Goal: Answer question/provide support

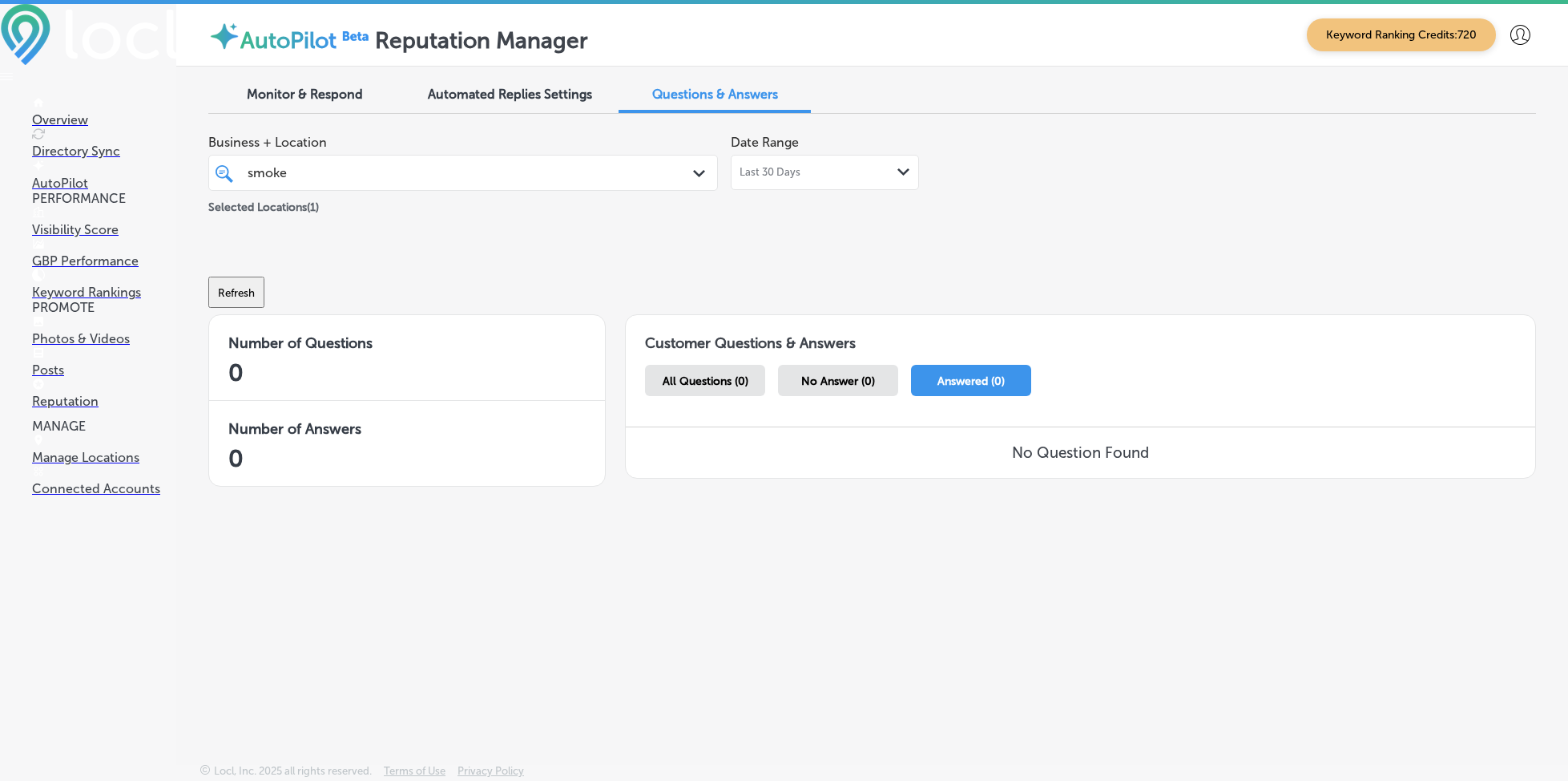
click at [832, 380] on span "No Answer (0)" at bounding box center [837, 381] width 74 height 14
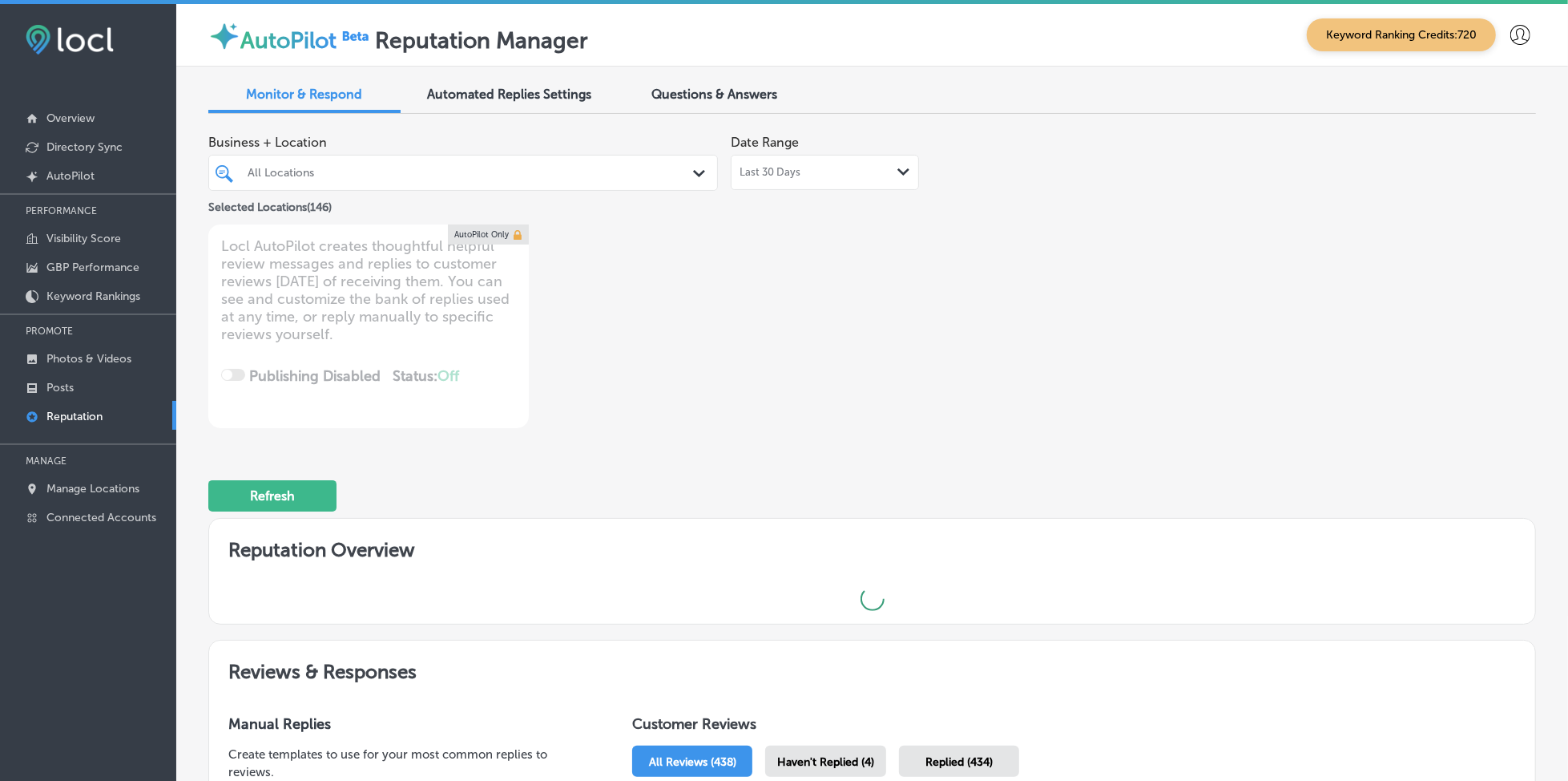
type textarea "x"
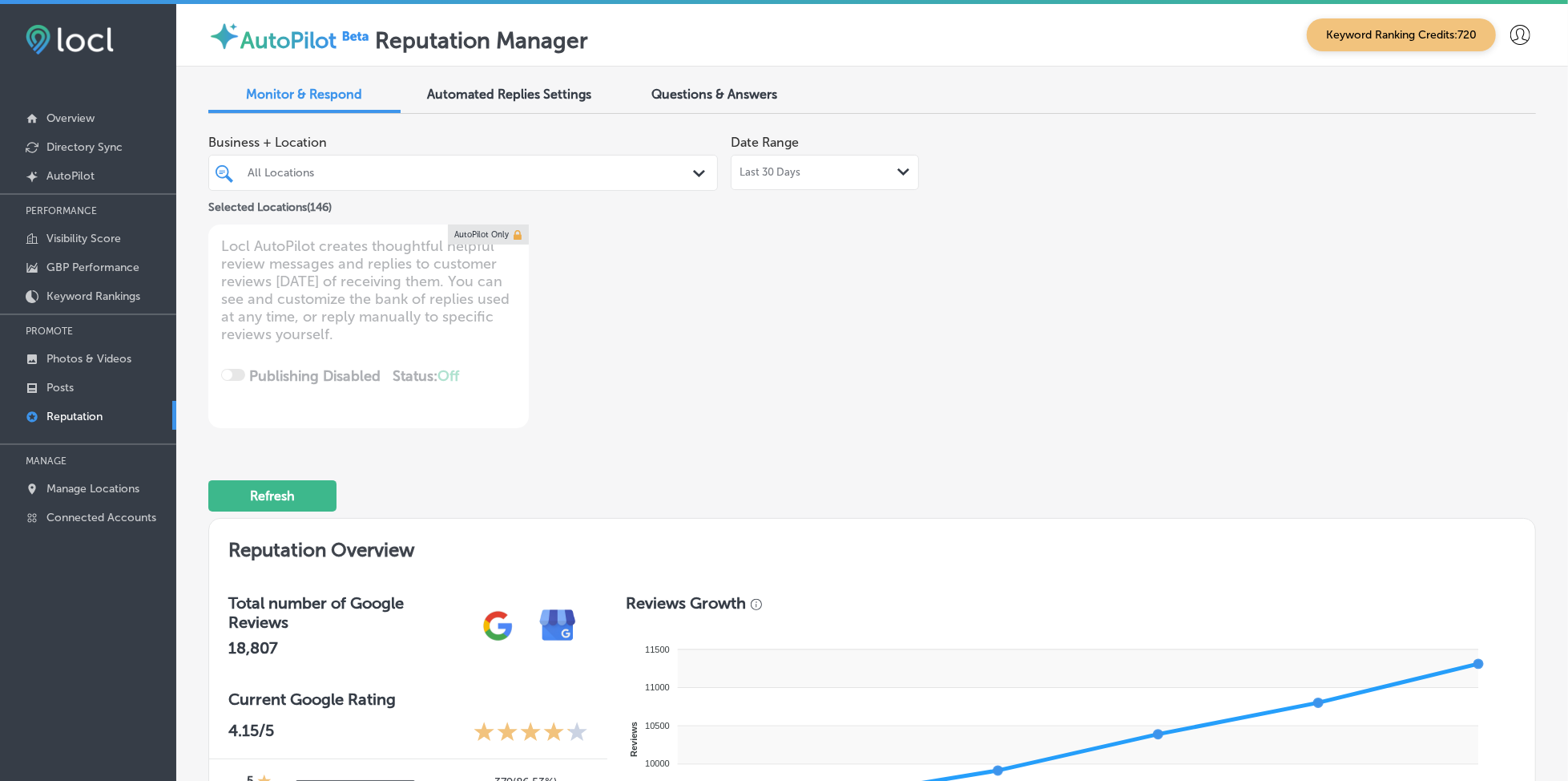
click at [662, 87] on span "Questions & Answers" at bounding box center [715, 94] width 126 height 15
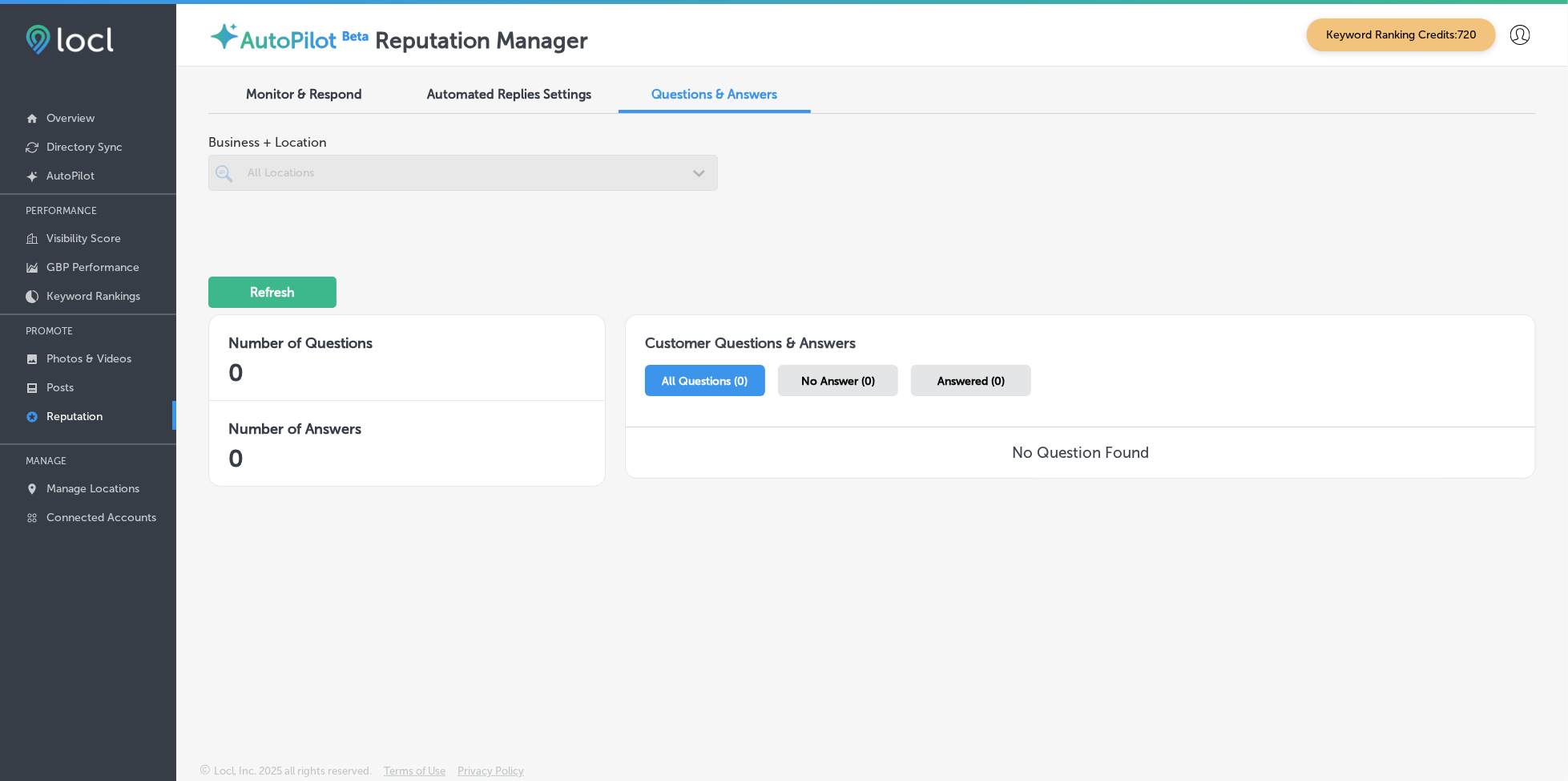
click at [558, 170] on div "All Locations" at bounding box center [470, 172] width 447 height 14
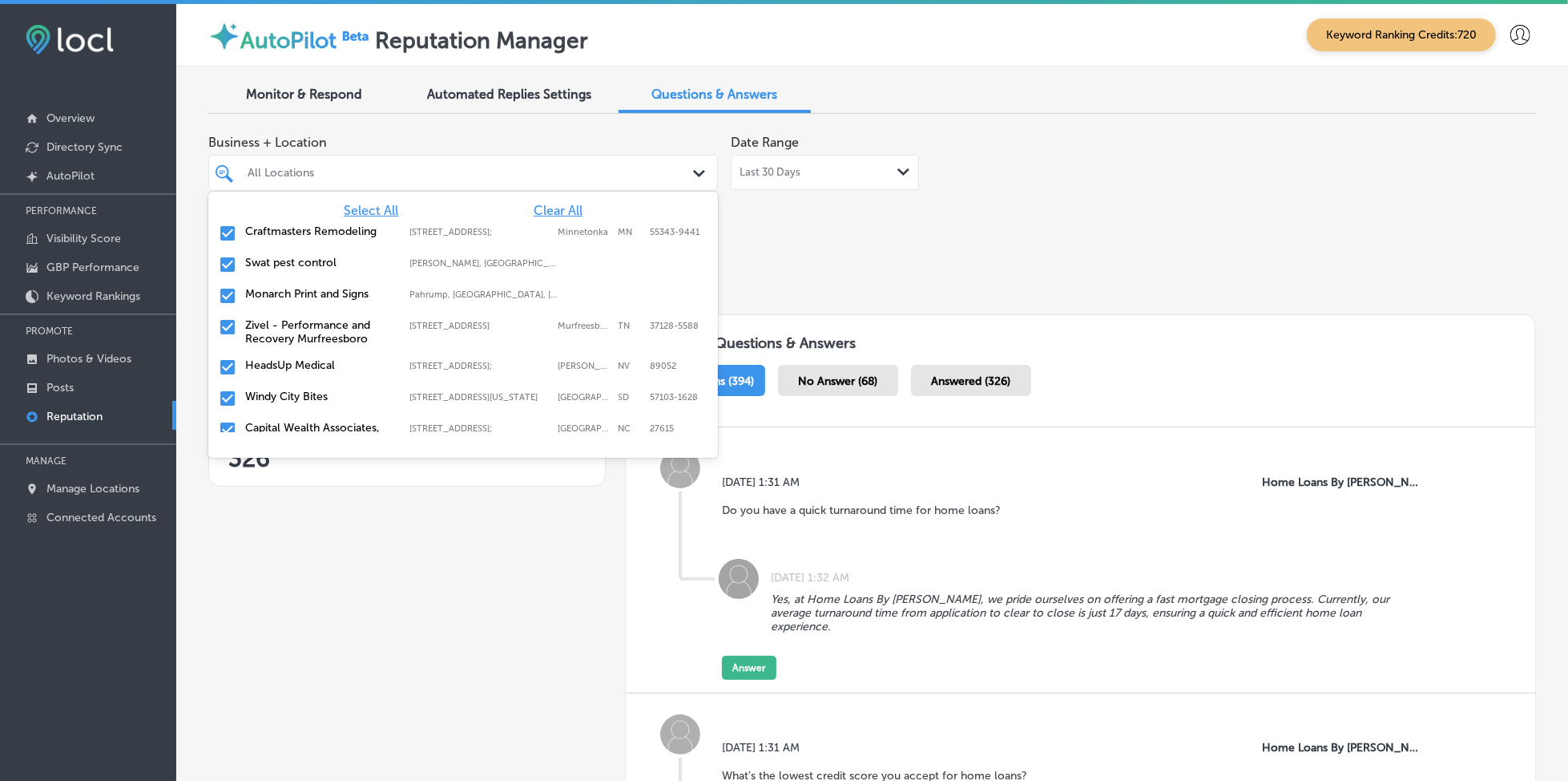
click at [558, 213] on span "Clear All" at bounding box center [558, 210] width 48 height 15
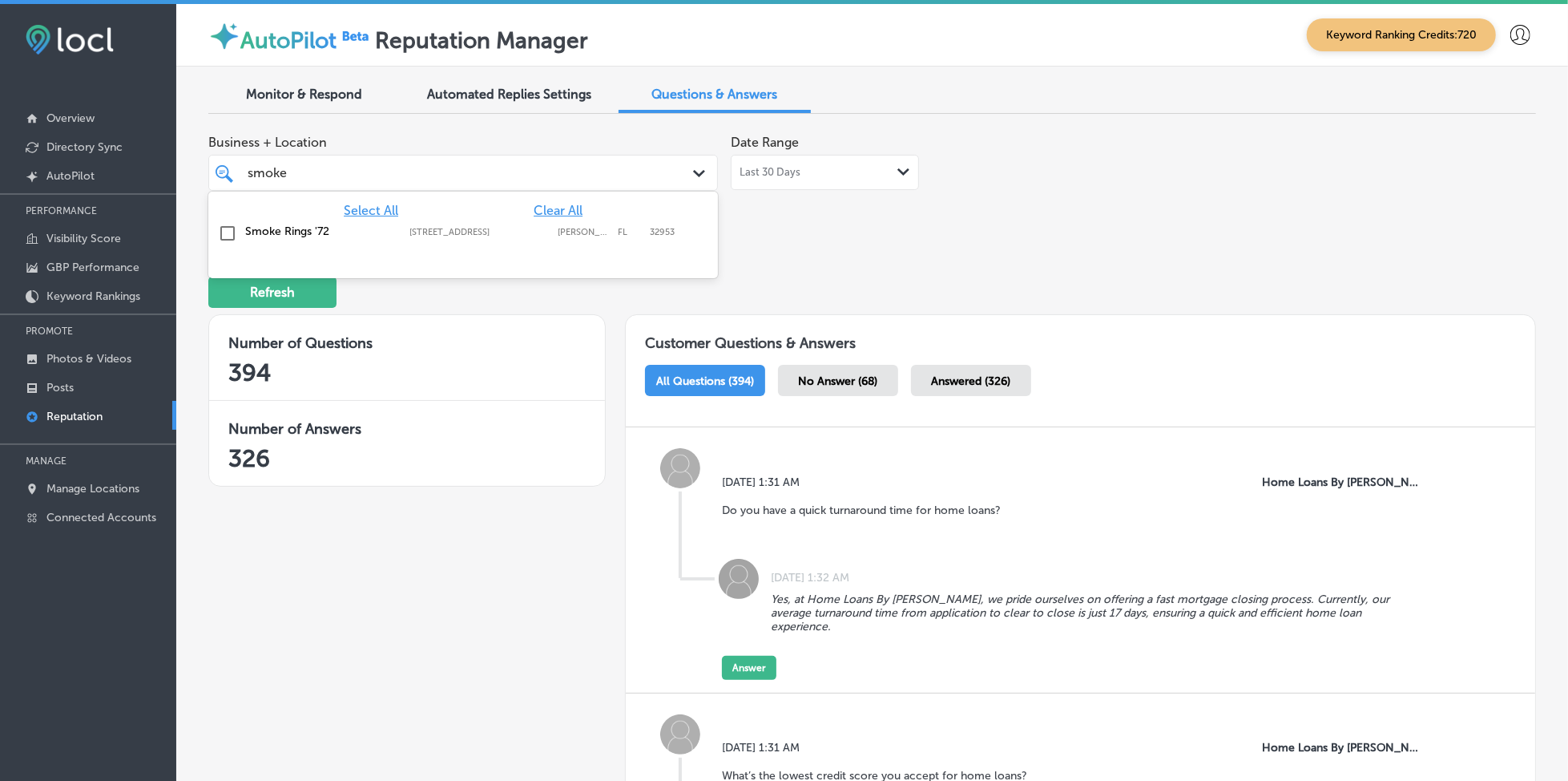
click at [573, 235] on label "Merritt Island" at bounding box center [584, 232] width 52 height 11
type input "smoke"
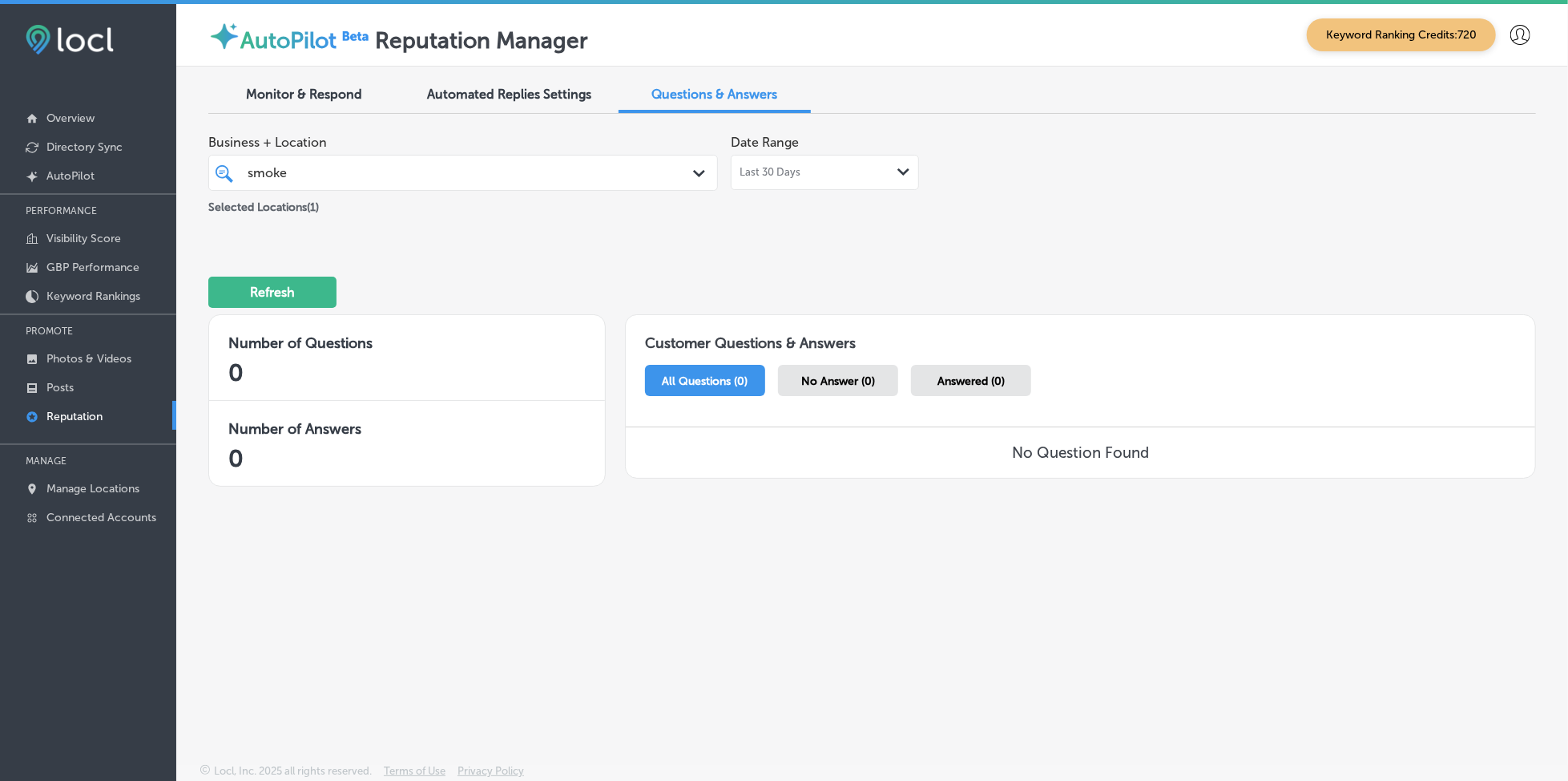
click at [1450, 544] on div "Monitor & Respond Automated Replies Settings Questions & Answers Business + Loc…" at bounding box center [872, 377] width 1392 height 621
